Goal: Task Accomplishment & Management: Complete application form

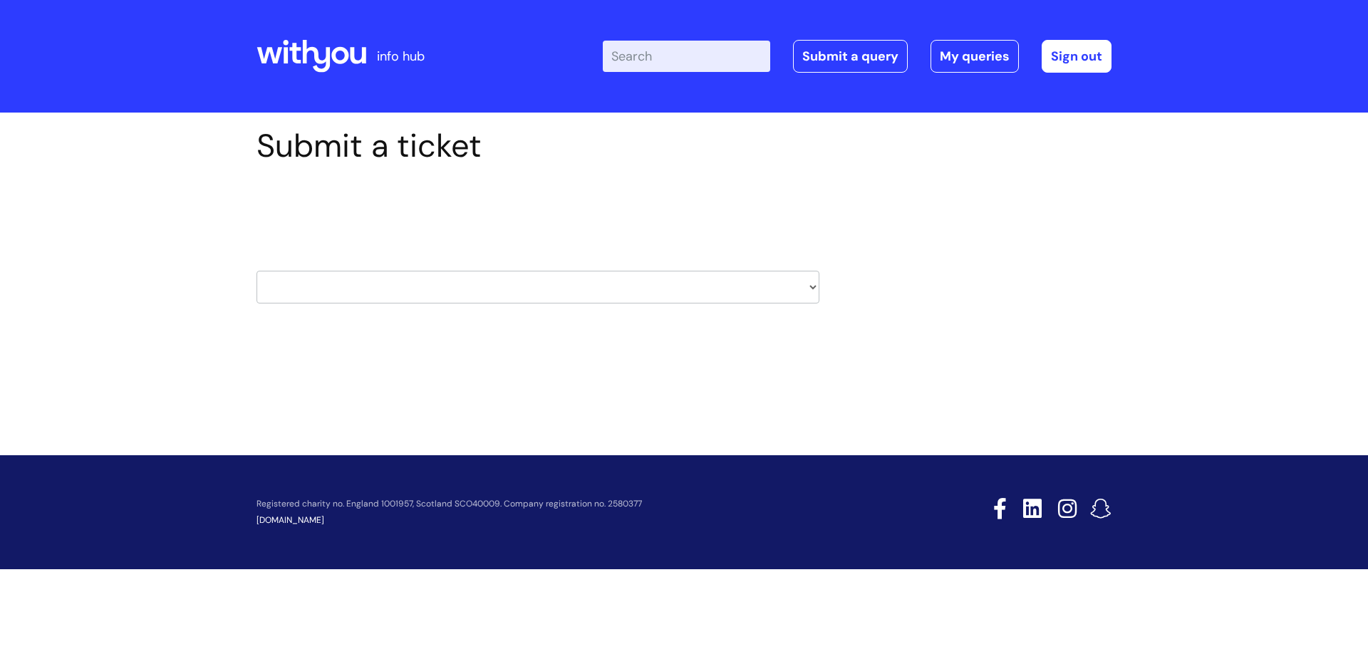
click at [491, 305] on div "Select issue type HR / People IT and Support Clinical Drug Alerts Finance Accou…" at bounding box center [537, 251] width 563 height 148
click at [487, 298] on select "HR / People IT and Support Clinical Drug Alerts Finance Accounts Data Support T…" at bounding box center [537, 287] width 563 height 33
click at [476, 370] on div "Submit a ticket Select issue type HR / People IT and Support Clinical Drug Aler…" at bounding box center [684, 260] width 1368 height 295
click at [466, 266] on div "HR / People IT and Support Clinical Drug Alerts Finance Accounts Data Support T…" at bounding box center [537, 269] width 563 height 67
click at [468, 285] on select "HR / People IT and Support Clinical Drug Alerts Finance Accounts Data Support T…" at bounding box center [537, 287] width 563 height 33
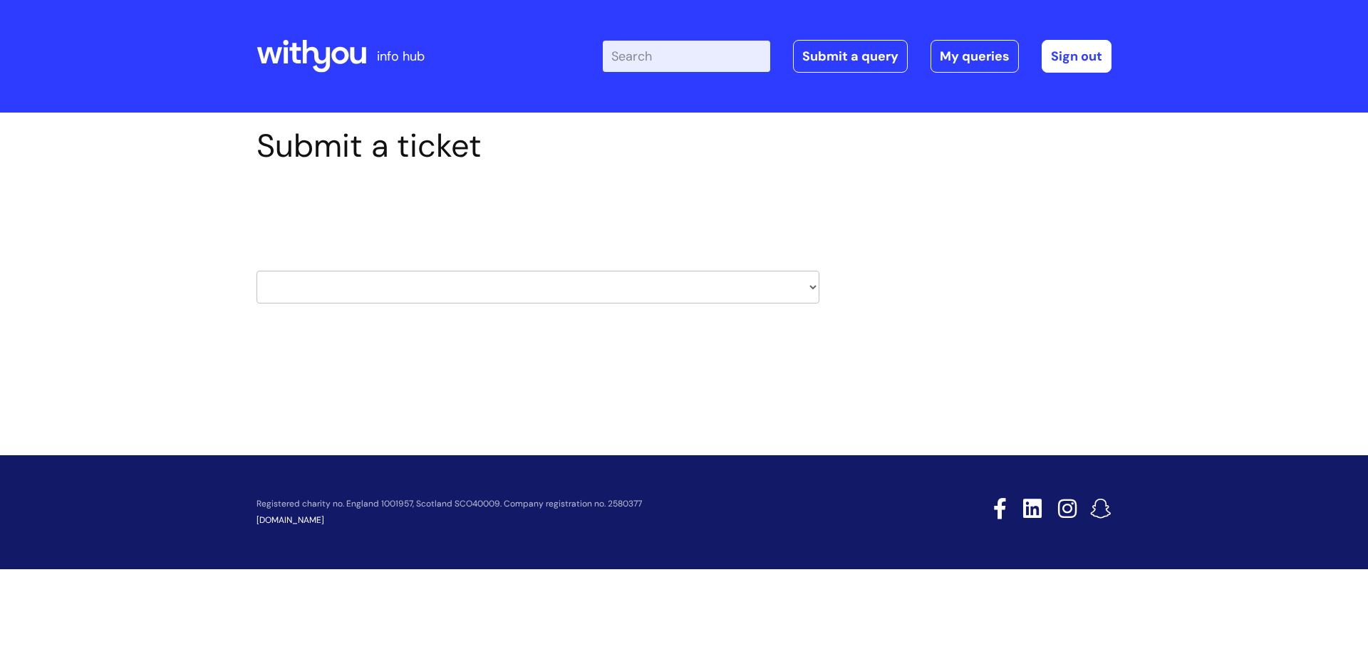
select select "hr_/_people"
click at [256, 271] on select "HR / People IT and Support Clinical Drug Alerts Finance Accounts Data Support T…" at bounding box center [537, 287] width 563 height 33
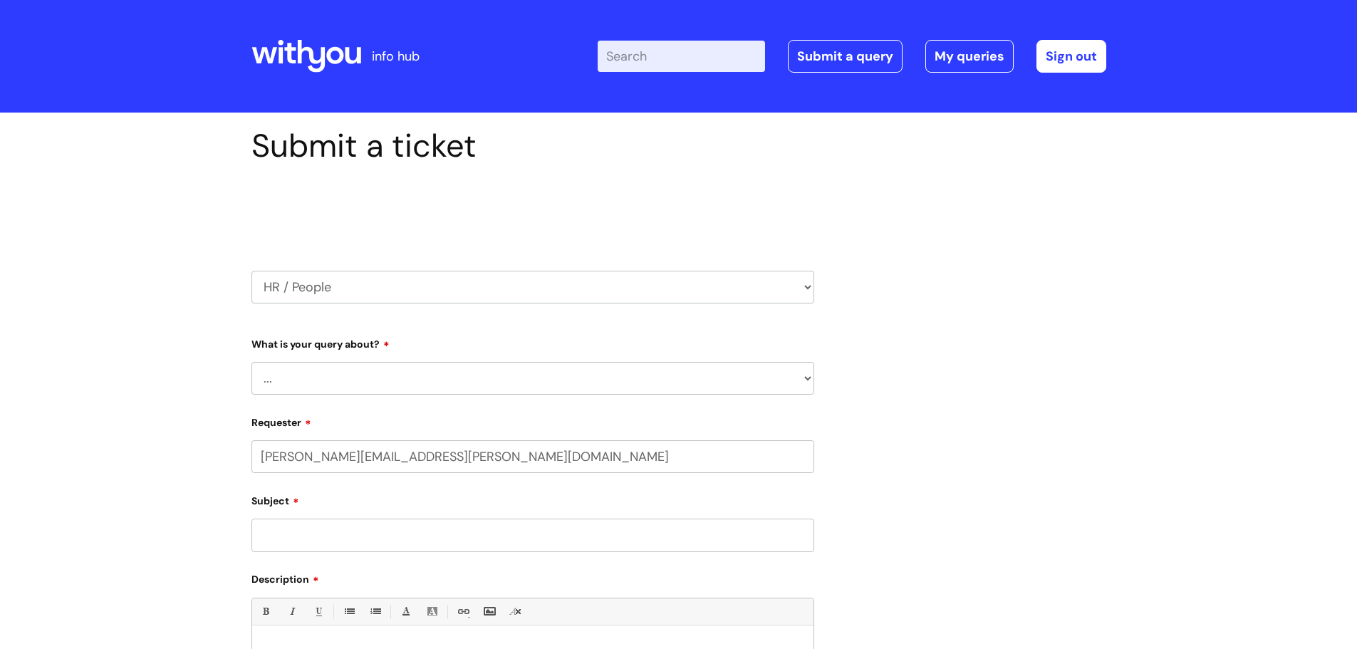
click at [414, 368] on select "... Absence Query Holiday Query Employee change request General HR Query iTrent…" at bounding box center [532, 378] width 563 height 33
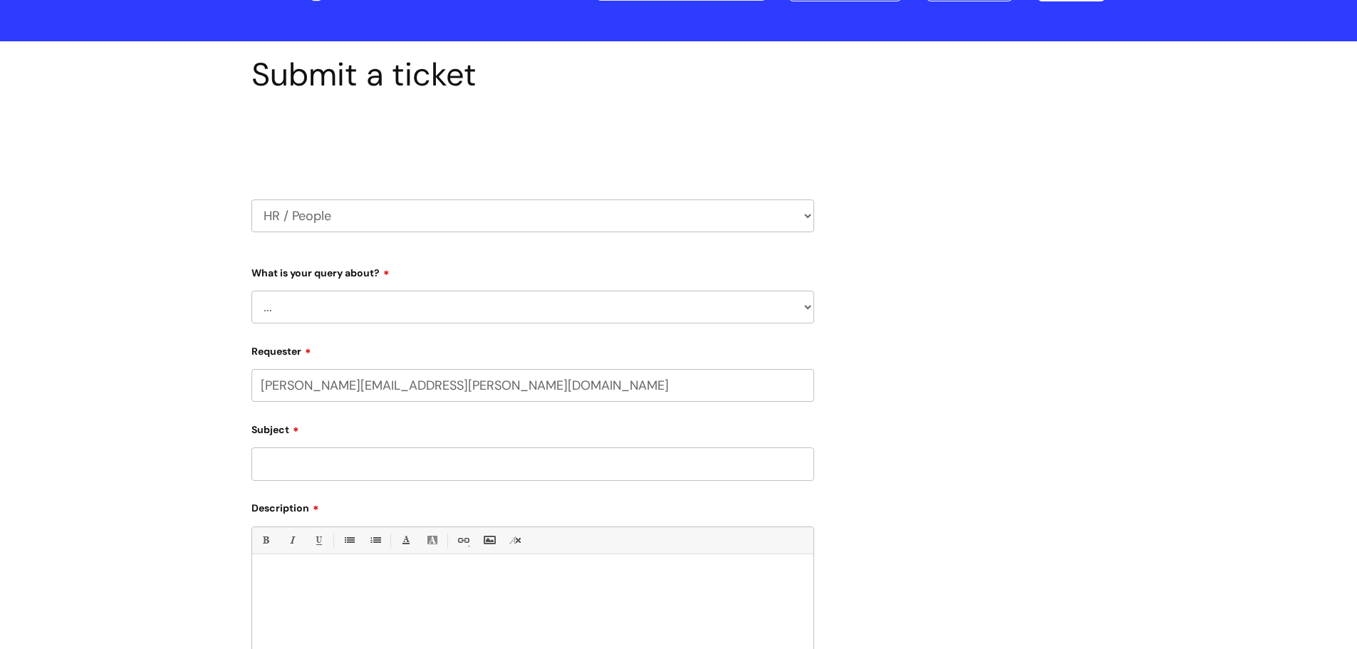
click at [405, 284] on div "What is your query about? ... Absence Query Holiday Query Employee change reque…" at bounding box center [532, 292] width 563 height 63
click at [405, 313] on select "... Absence Query Holiday Query Employee change request General HR Query iTrent…" at bounding box center [532, 307] width 563 height 33
select select "Employee change request"
click at [251, 291] on select "... Absence Query Holiday Query Employee change request General HR Query iTrent…" at bounding box center [532, 307] width 563 height 33
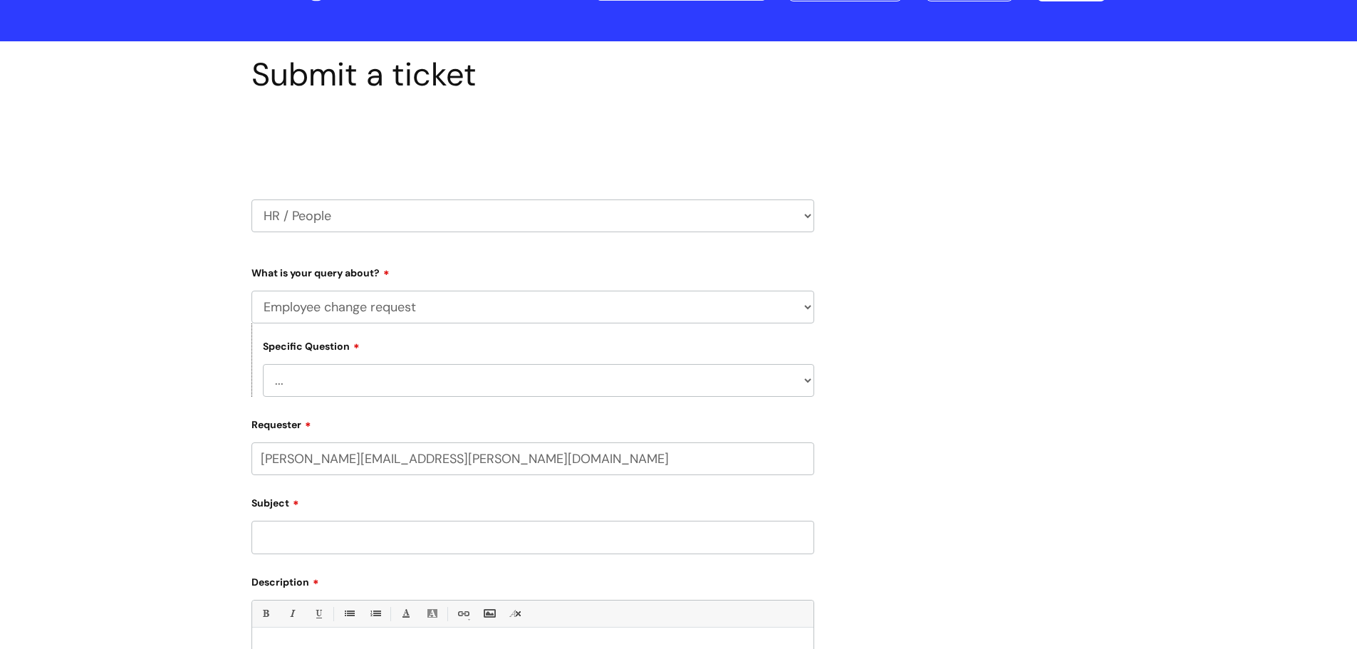
click at [408, 312] on select "... Absence Query Holiday Query Employee change request General HR Query iTrent…" at bounding box center [532, 307] width 563 height 33
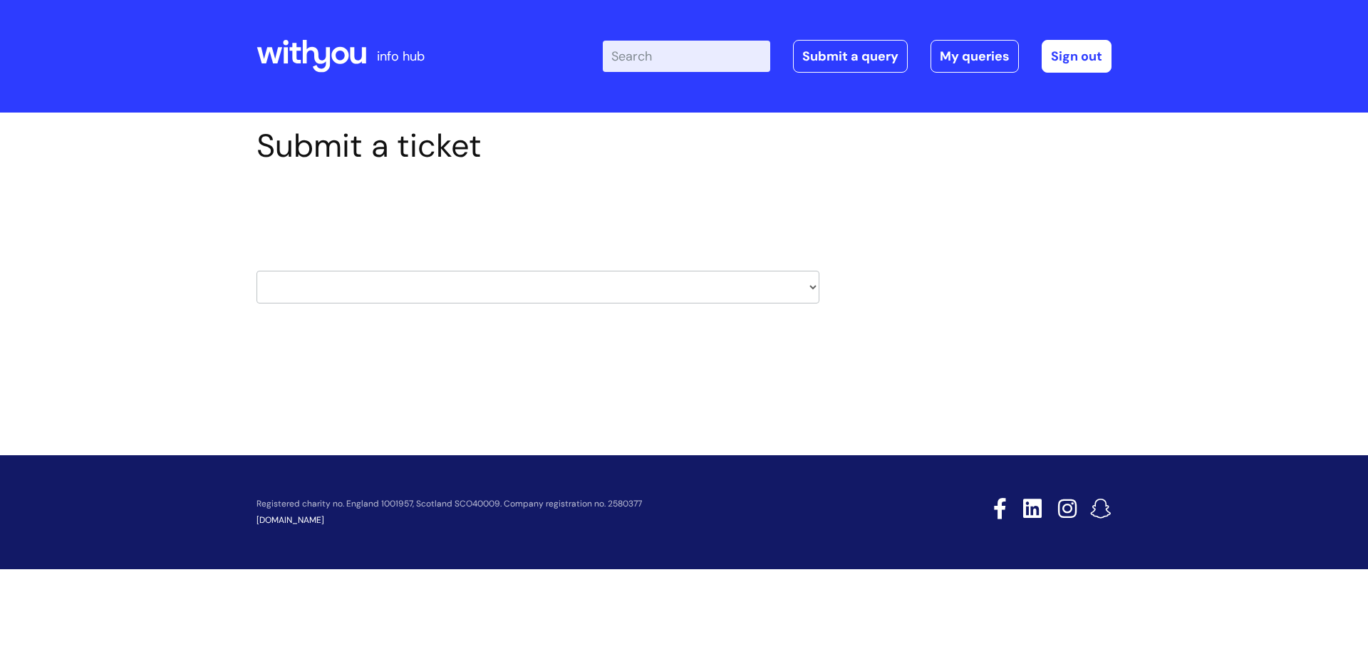
click at [412, 271] on select "HR / People IT and Support Clinical Drug Alerts Finance Accounts Data Support T…" at bounding box center [537, 287] width 563 height 33
